Goal: Register for event/course

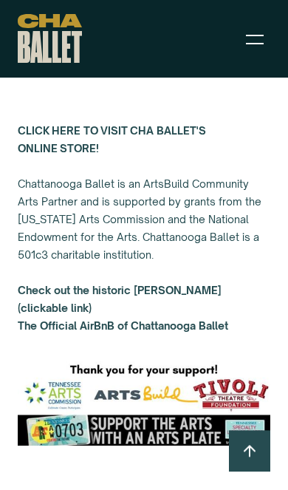
scroll to position [4262, 0]
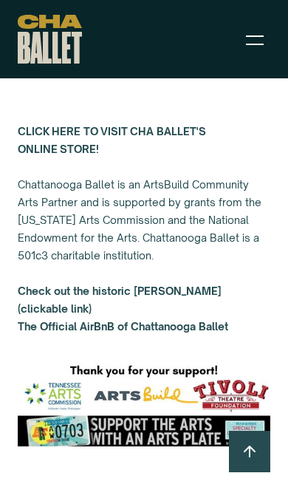
click at [255, 35] on img "menu" at bounding box center [255, 40] width 18 height 18
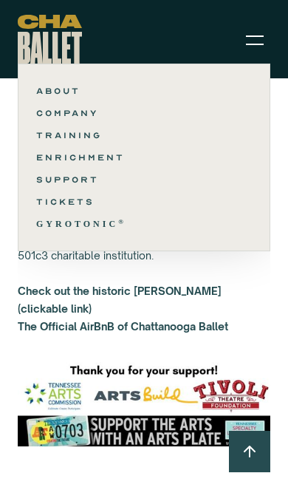
click at [84, 141] on link "TRAINING" at bounding box center [144, 135] width 216 height 18
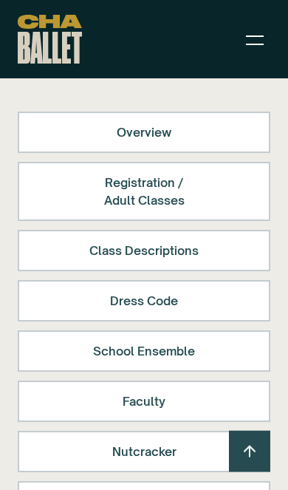
scroll to position [146, 0]
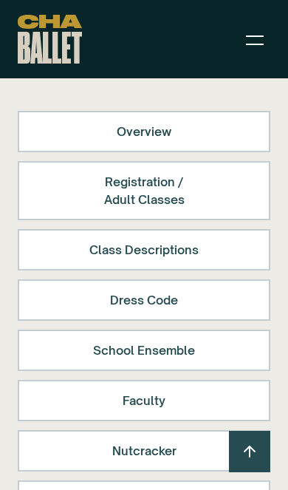
click at [160, 250] on div "Class Descriptions" at bounding box center [144, 250] width 214 height 18
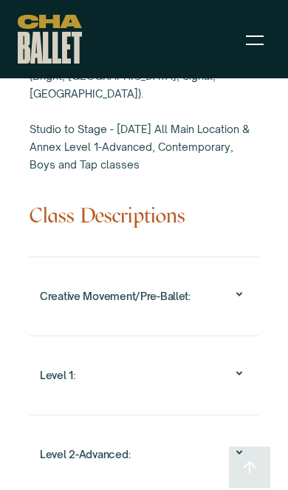
scroll to position [1726, 0]
click at [243, 285] on icon at bounding box center [240, 294] width 18 height 18
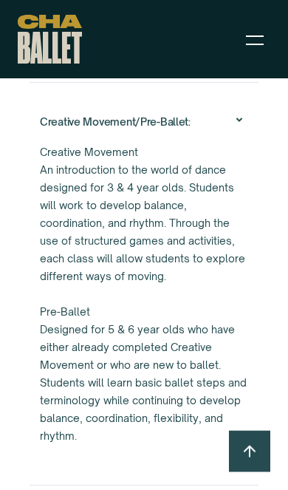
scroll to position [1902, 0]
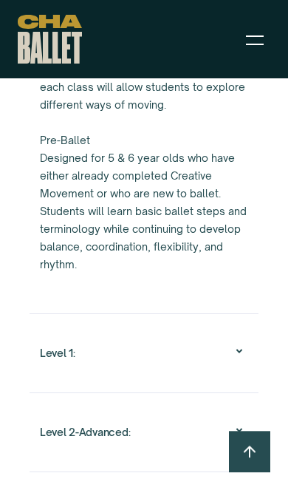
click at [247, 342] on icon at bounding box center [240, 351] width 18 height 18
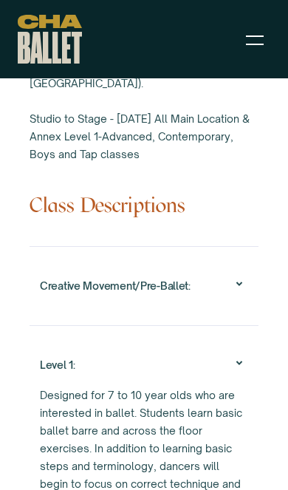
scroll to position [1731, 0]
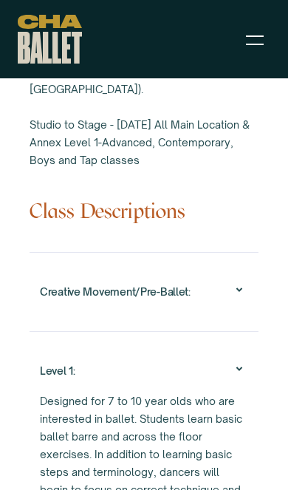
click at [246, 281] on icon at bounding box center [240, 290] width 18 height 18
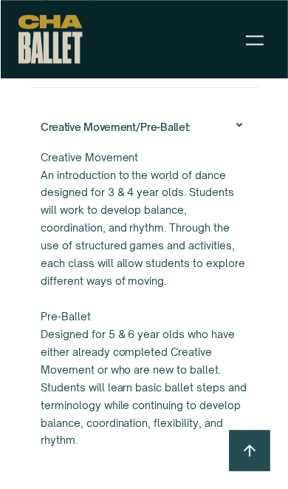
scroll to position [1897, 0]
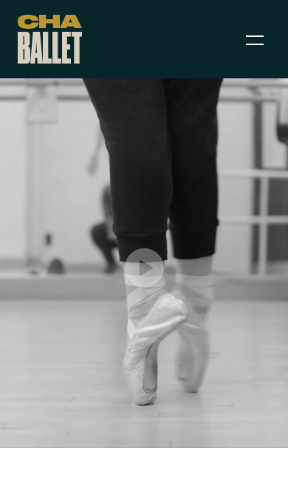
click at [262, 34] on img "menu" at bounding box center [255, 40] width 18 height 18
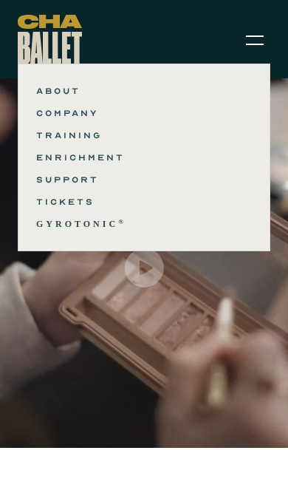
click at [78, 143] on link "TRAINING" at bounding box center [144, 135] width 216 height 18
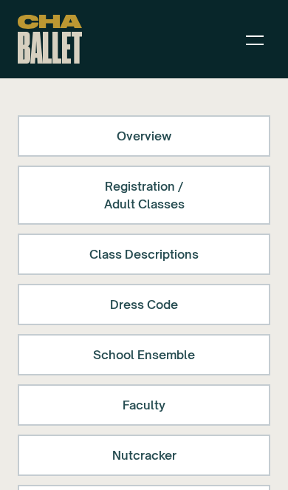
scroll to position [133, 0]
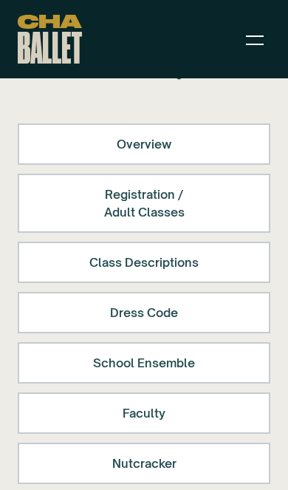
click at [160, 266] on div "Class Descriptions" at bounding box center [144, 263] width 214 height 18
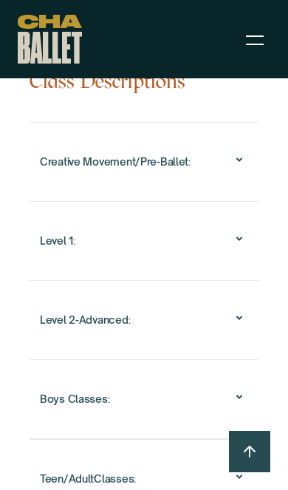
scroll to position [1862, 0]
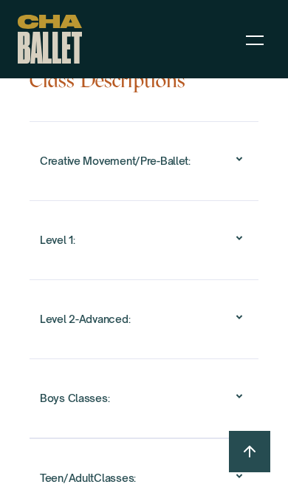
click at [243, 388] on icon at bounding box center [240, 397] width 18 height 18
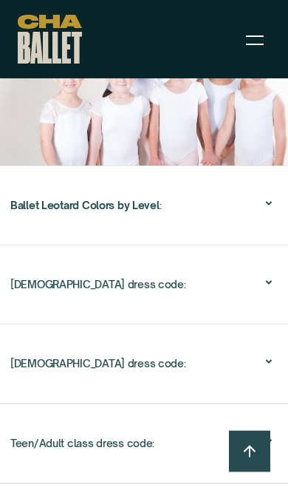
scroll to position [2918, 0]
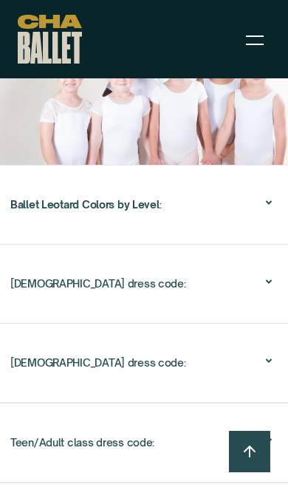
click at [268, 352] on icon at bounding box center [269, 361] width 18 height 18
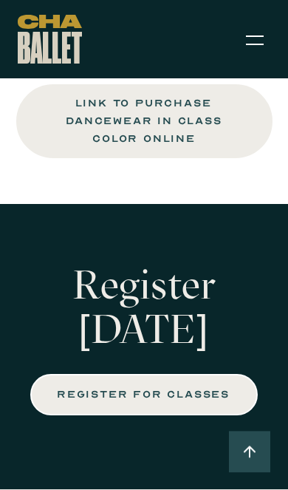
scroll to position [3269, 0]
click at [152, 386] on div "REGISTER FOR CLASSES" at bounding box center [144, 395] width 172 height 18
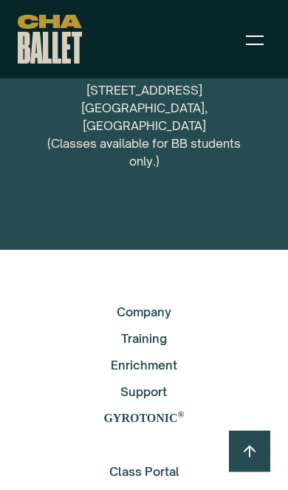
scroll to position [9578, 0]
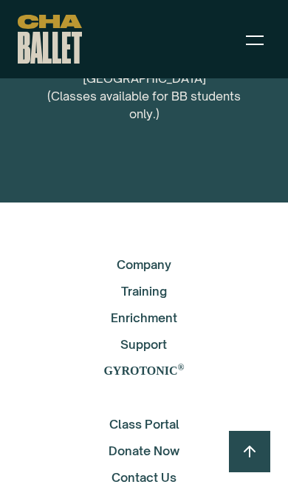
click at [155, 416] on link "Class Portal" at bounding box center [144, 425] width 71 height 18
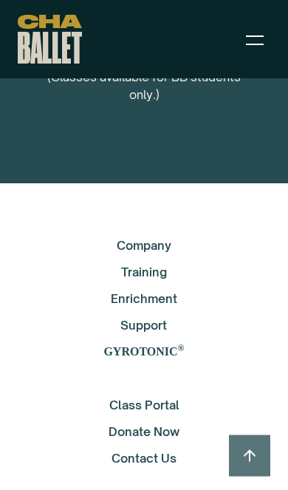
scroll to position [9645, 0]
